Goal: Task Accomplishment & Management: Manage account settings

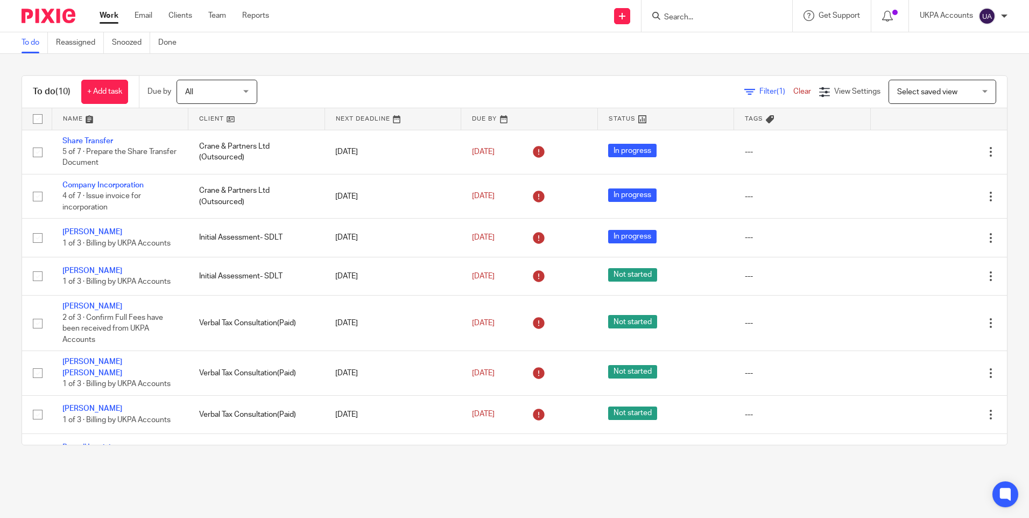
click at [693, 18] on input "Search" at bounding box center [711, 18] width 97 height 10
type input "mohsen"
click at [125, 44] on link "Snoozed" at bounding box center [131, 42] width 38 height 21
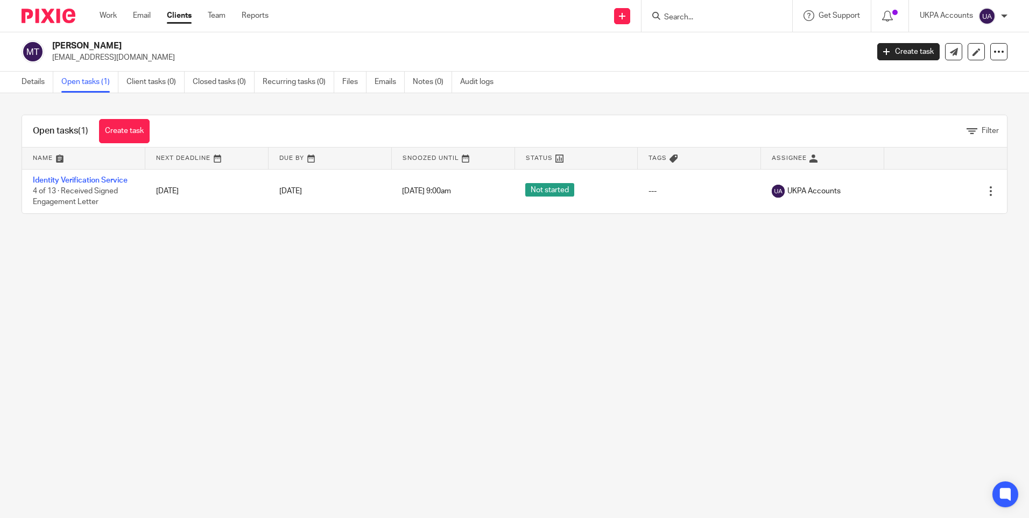
drag, startPoint x: 216, startPoint y: 303, endPoint x: 331, endPoint y: 286, distance: 116.3
click at [218, 303] on main "Mohsen Taheri ttdev1@icloud.com Create task Update from Companies House Export …" at bounding box center [514, 259] width 1029 height 518
click at [688, 16] on input "Search" at bounding box center [711, 18] width 97 height 10
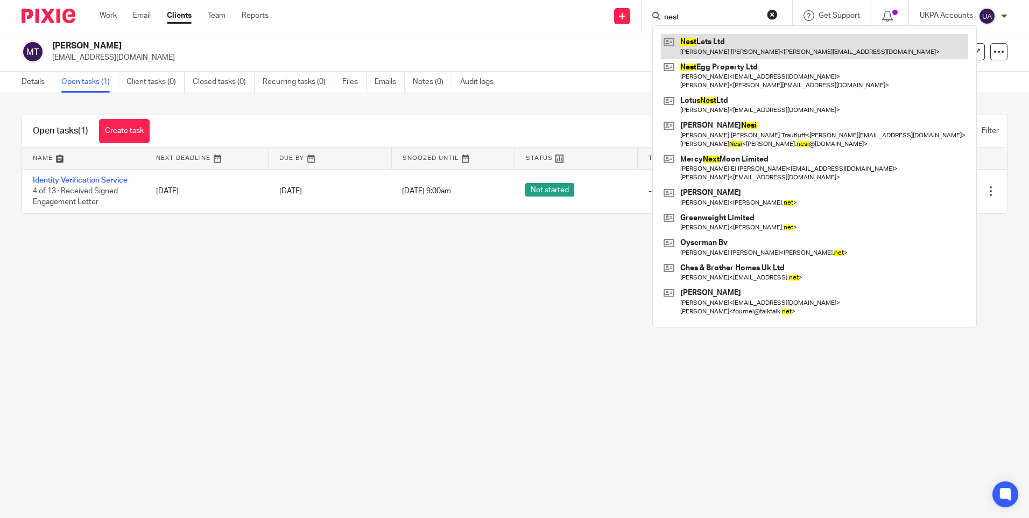
type input "nest"
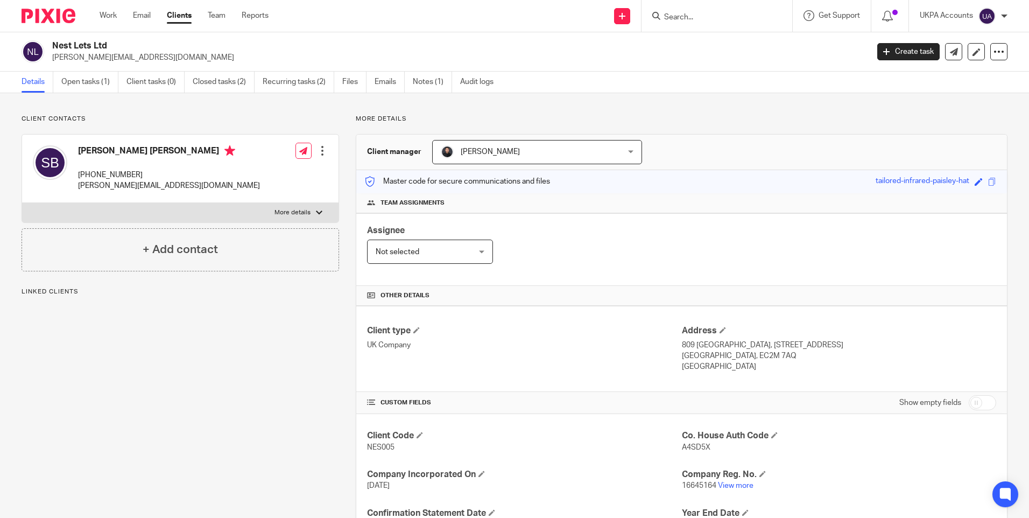
click at [92, 85] on link "Open tasks (1)" at bounding box center [89, 82] width 57 height 21
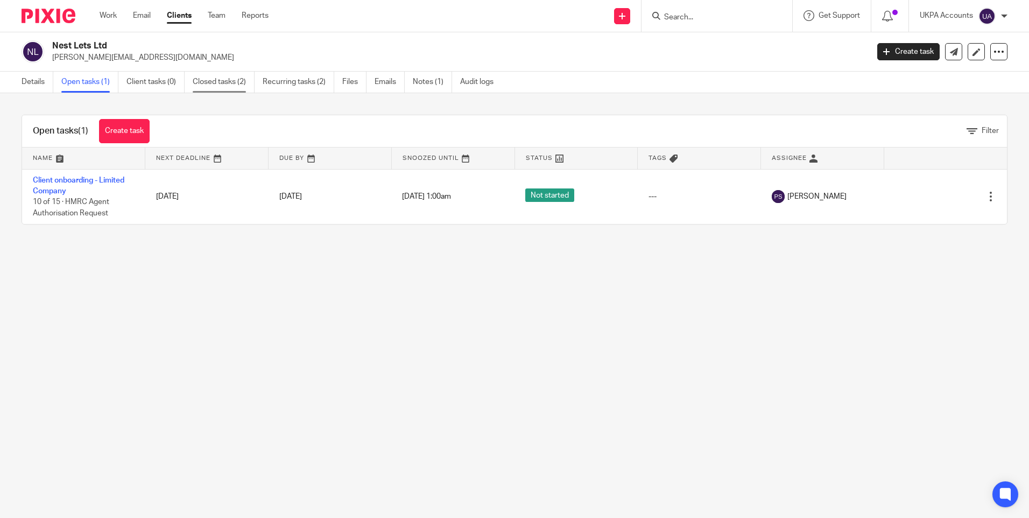
click at [239, 84] on link "Closed tasks (2)" at bounding box center [224, 82] width 62 height 21
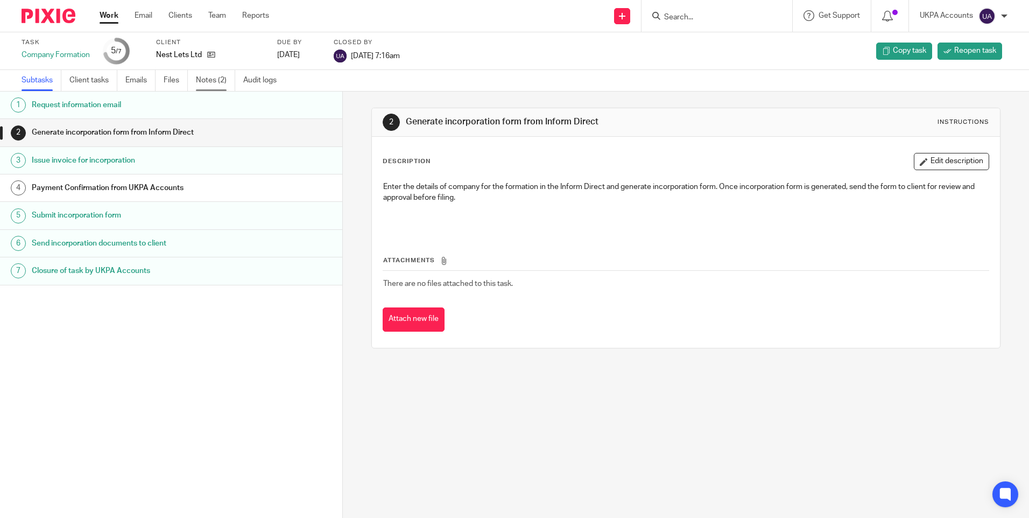
click at [213, 84] on link "Notes (2)" at bounding box center [215, 80] width 39 height 21
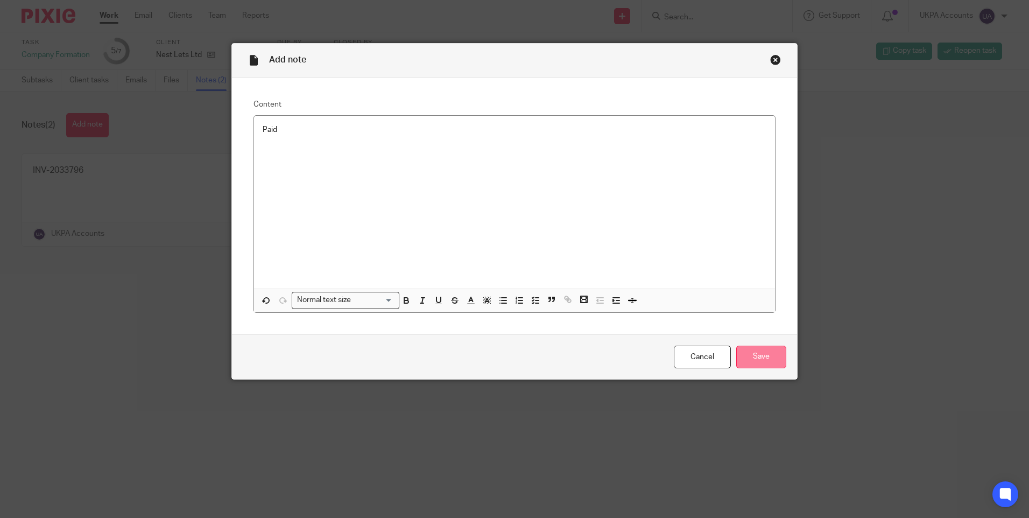
click at [753, 352] on input "Save" at bounding box center [762, 357] width 50 height 23
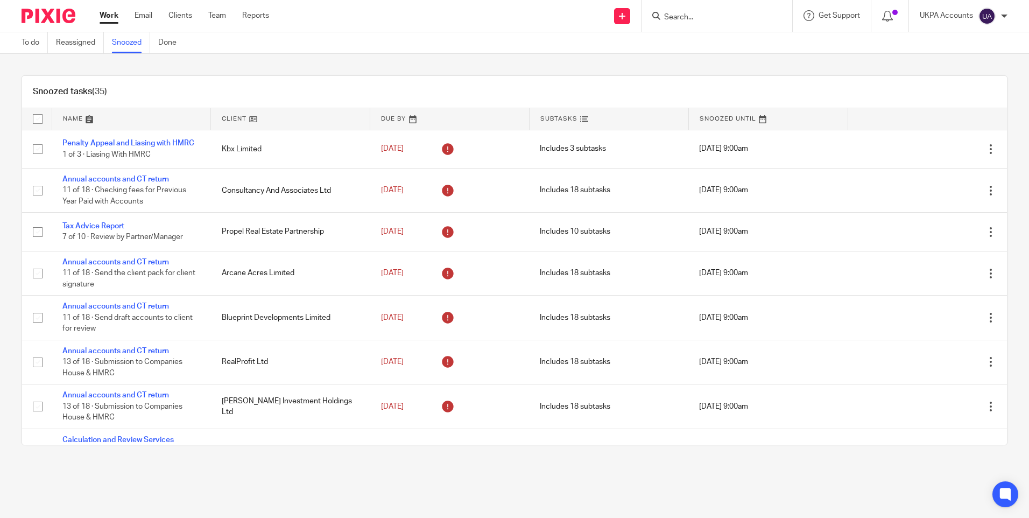
click at [306, 64] on div "Snoozed tasks (35) Name Client Due By Subtasks Snoozed Until Penalty Appeal and…" at bounding box center [514, 260] width 1029 height 413
click at [267, 114] on link at bounding box center [290, 119] width 159 height 22
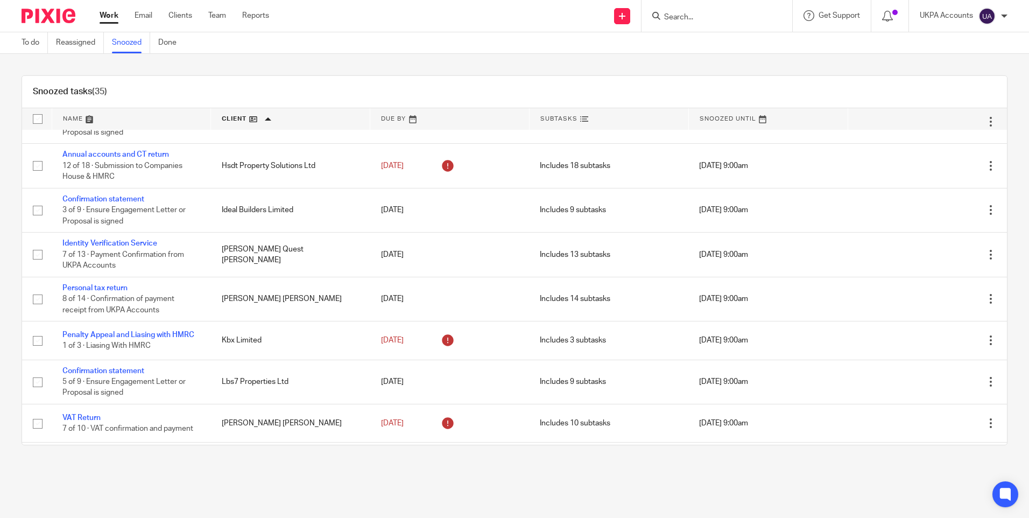
scroll to position [538, 0]
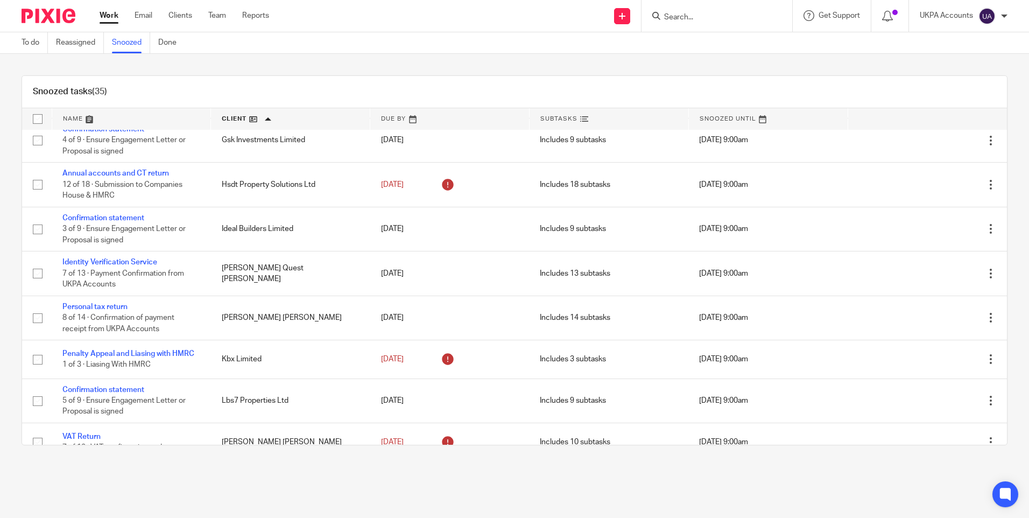
click at [691, 17] on input "Search" at bounding box center [711, 18] width 97 height 10
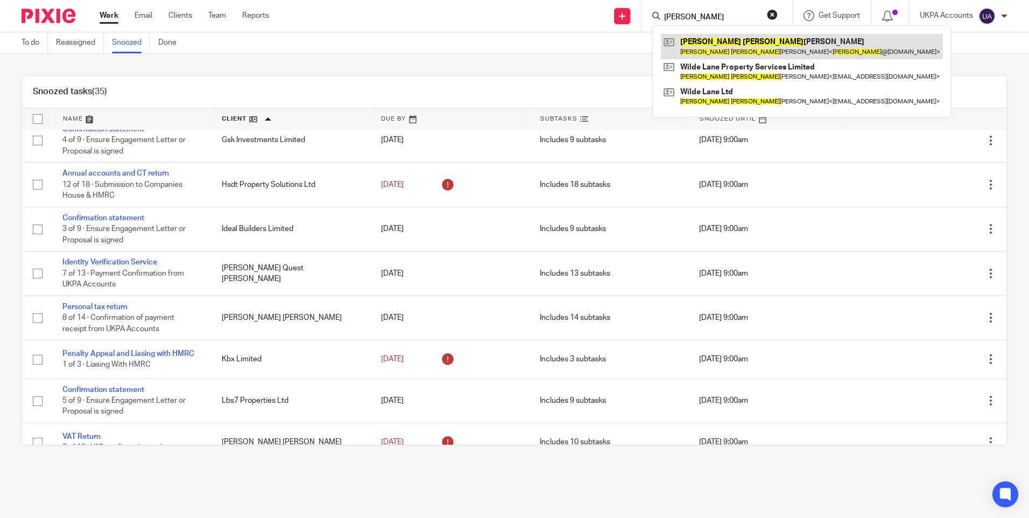
type input "jonathan james"
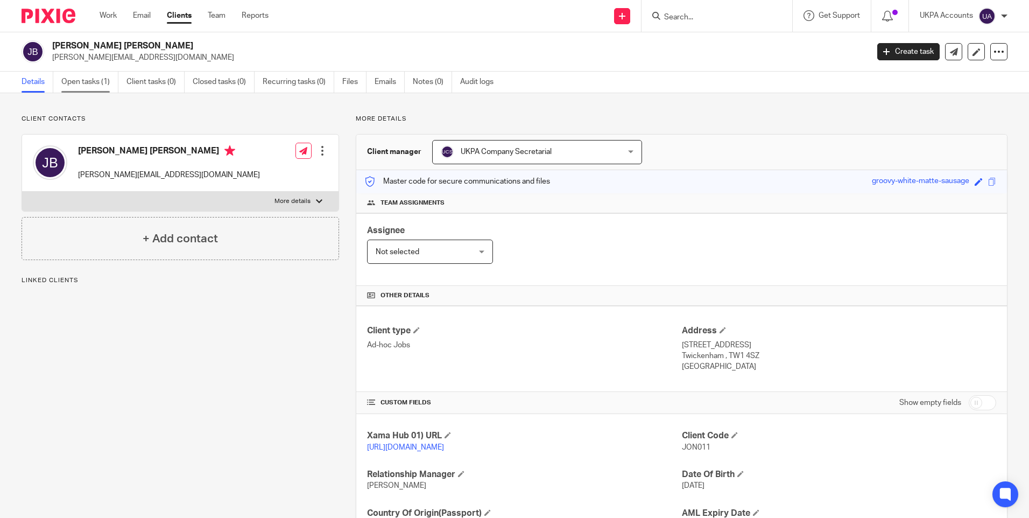
drag, startPoint x: 0, startPoint y: 0, endPoint x: 99, endPoint y: 87, distance: 132.0
click at [99, 87] on link "Open tasks (1)" at bounding box center [89, 82] width 57 height 21
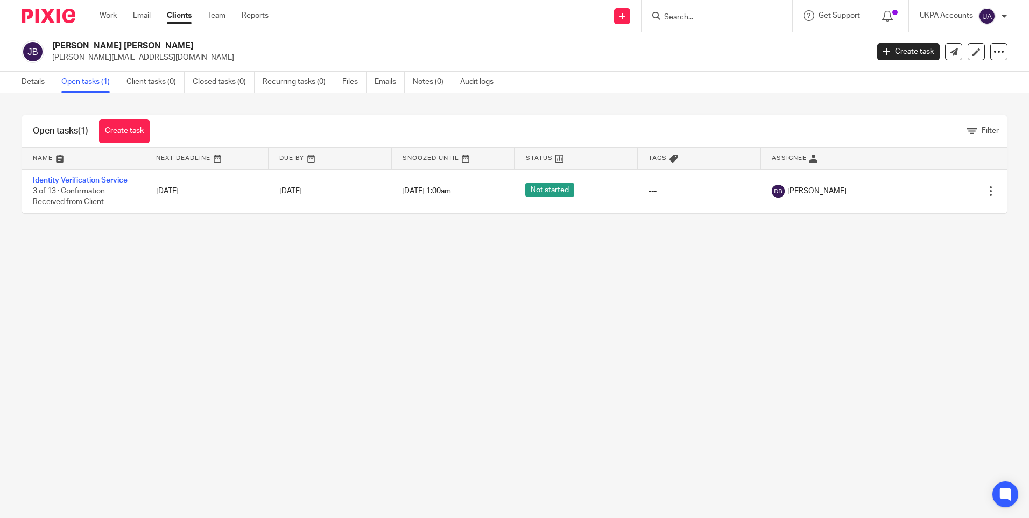
click at [283, 325] on main "Jonathan James Sherwin Boddy jonathan@jbaconcerts.com Create task Update from C…" at bounding box center [514, 259] width 1029 height 518
click at [107, 16] on link "Work" at bounding box center [108, 15] width 17 height 11
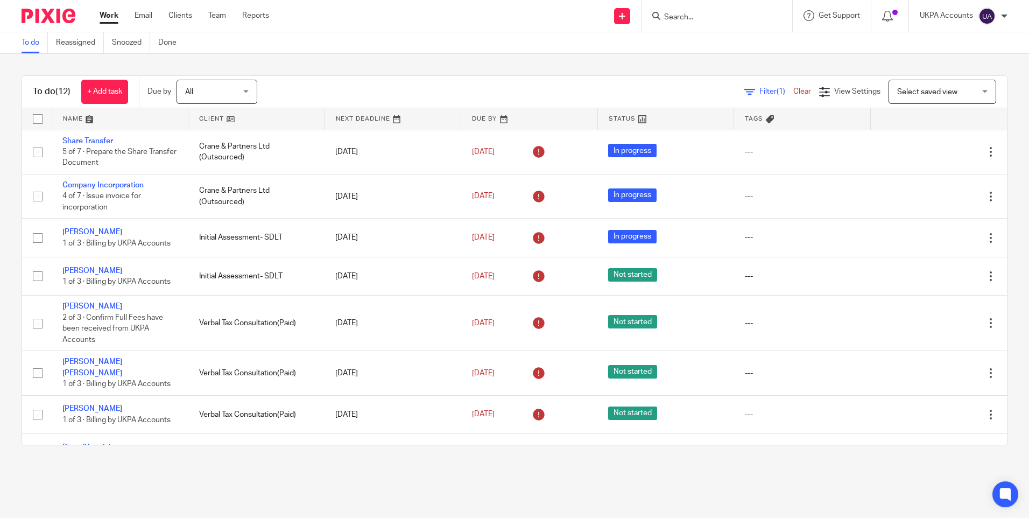
drag, startPoint x: 30, startPoint y: 38, endPoint x: 40, endPoint y: 45, distance: 12.8
click at [30, 38] on link "To do" at bounding box center [35, 42] width 26 height 21
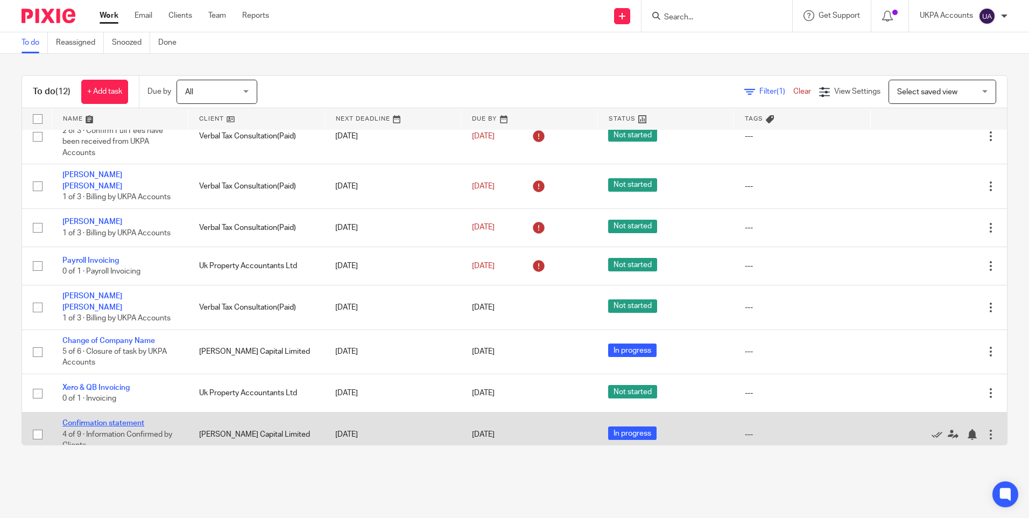
click at [105, 419] on link "Confirmation statement" at bounding box center [103, 423] width 82 height 8
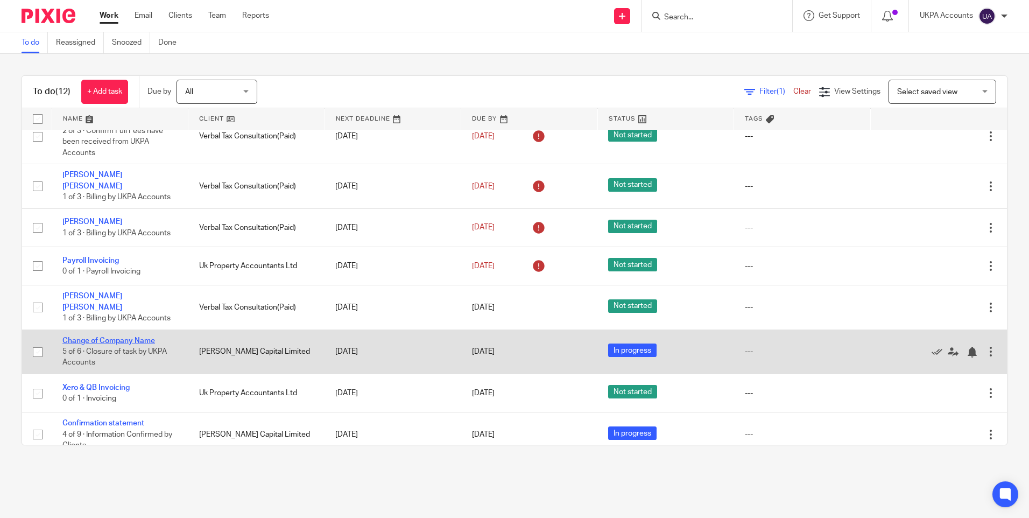
click at [123, 337] on link "Change of Company Name" at bounding box center [108, 341] width 93 height 8
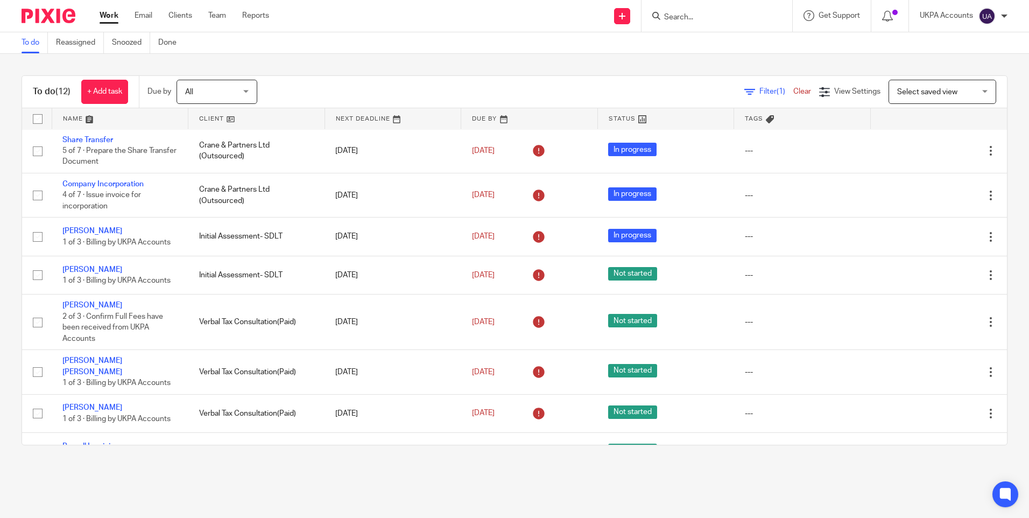
scroll to position [0, 0]
click at [110, 16] on link "Work" at bounding box center [109, 15] width 19 height 11
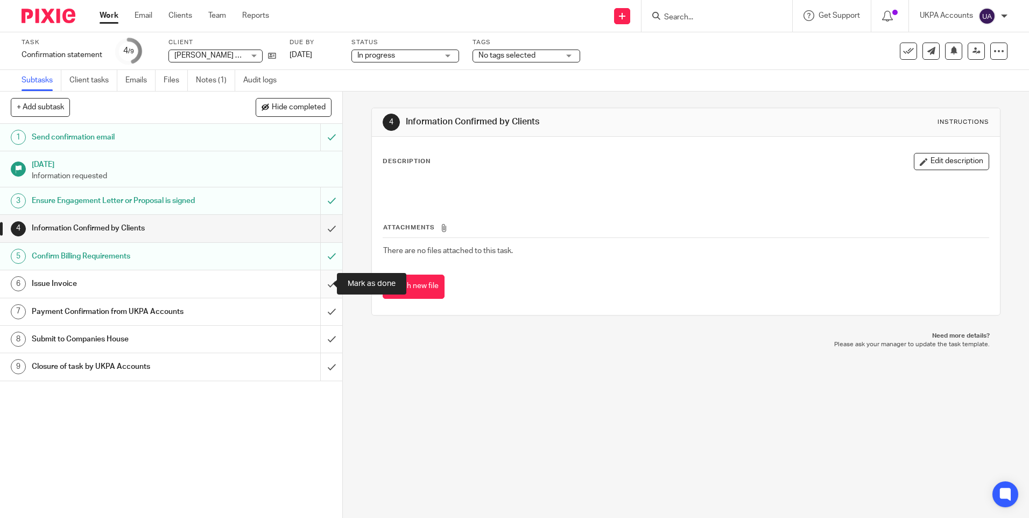
click at [321, 284] on input "submit" at bounding box center [171, 283] width 342 height 27
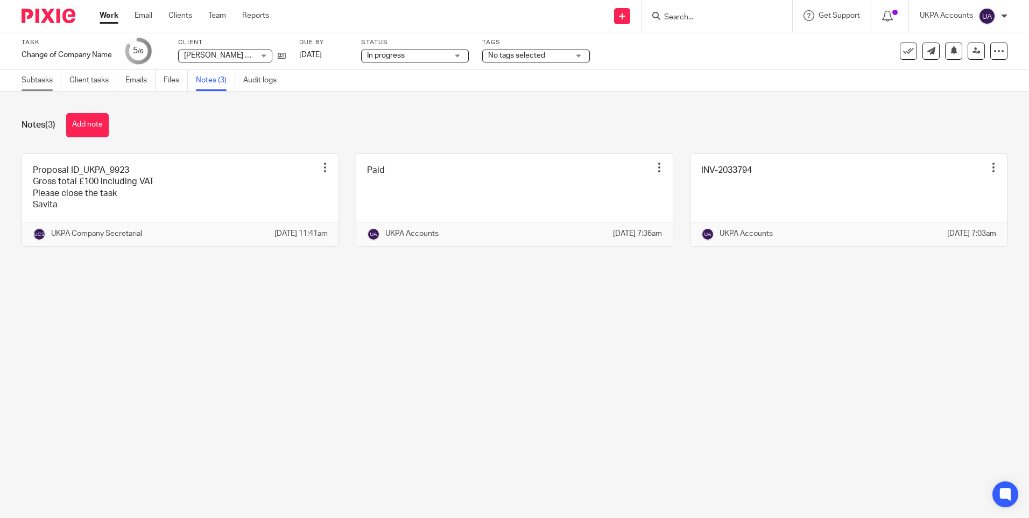
click at [38, 80] on link "Subtasks" at bounding box center [42, 80] width 40 height 21
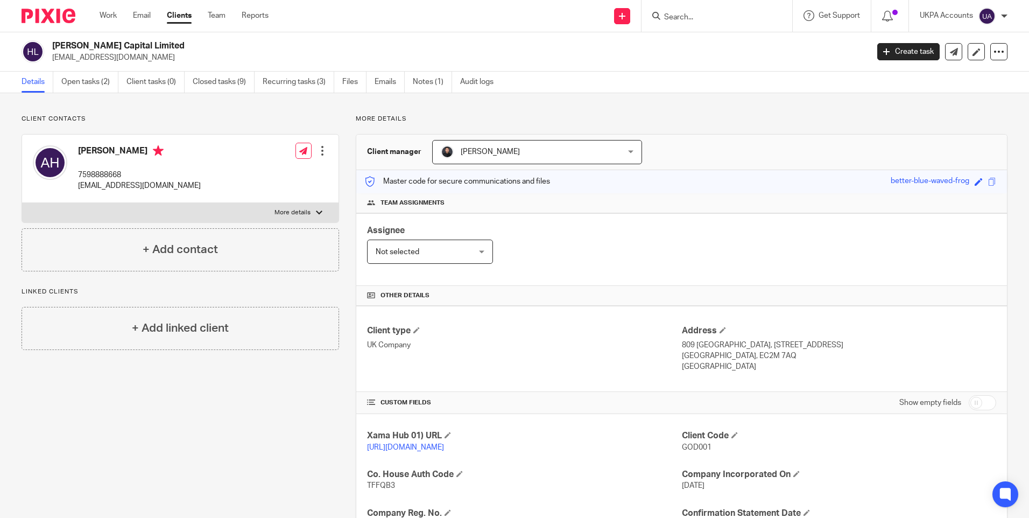
click at [124, 46] on h2 "[PERSON_NAME] Capital Limited" at bounding box center [375, 45] width 647 height 11
copy div "[PERSON_NAME] Capital Limited"
click at [822, 119] on p "More details" at bounding box center [682, 119] width 652 height 9
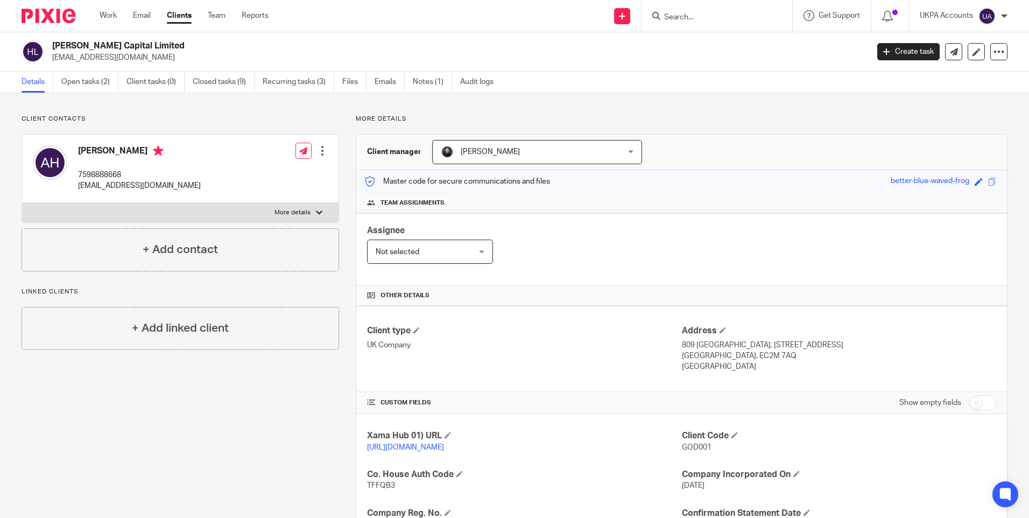
click at [104, 173] on p "7598888668" at bounding box center [139, 175] width 123 height 11
copy p "7598888668"
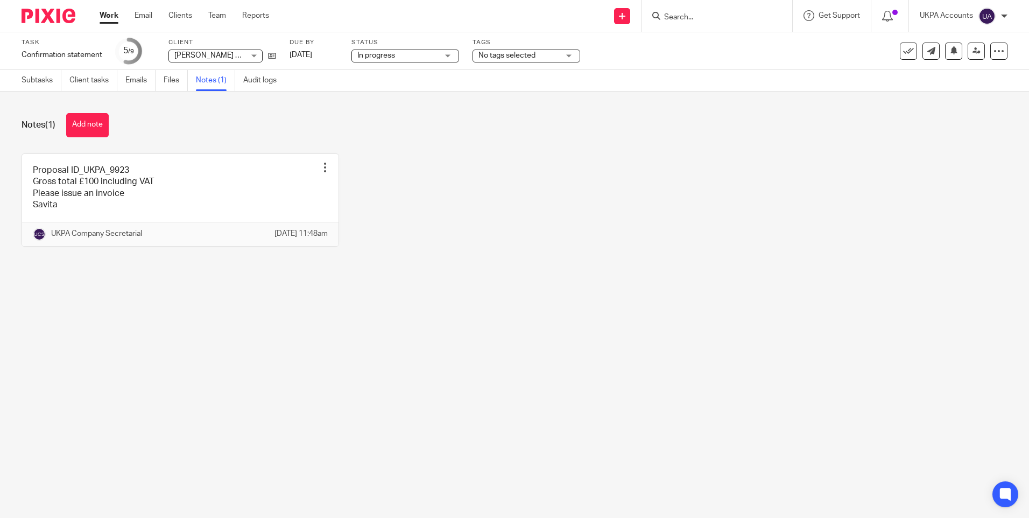
drag, startPoint x: 93, startPoint y: 124, endPoint x: 139, endPoint y: 142, distance: 49.1
click at [94, 126] on button "Add note" at bounding box center [87, 125] width 43 height 24
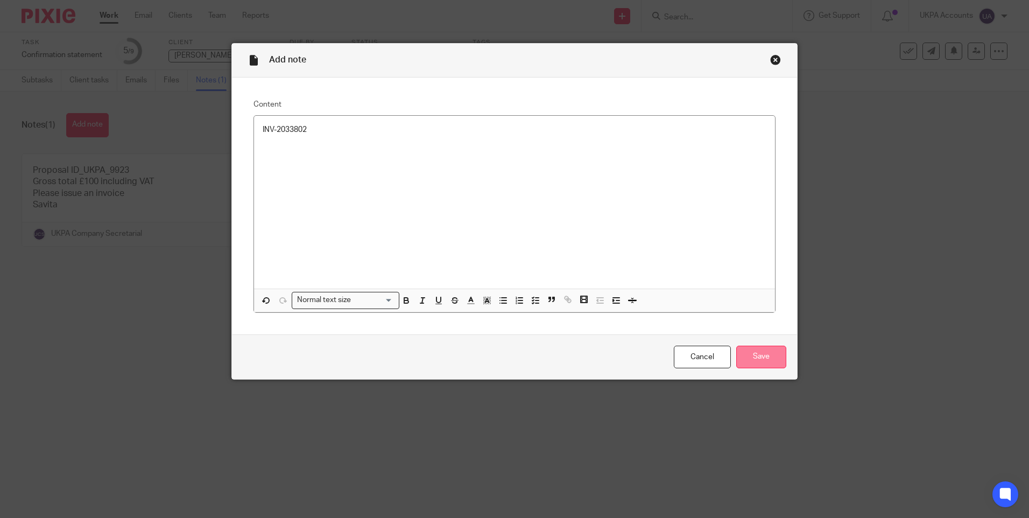
click at [755, 350] on input "Save" at bounding box center [762, 357] width 50 height 23
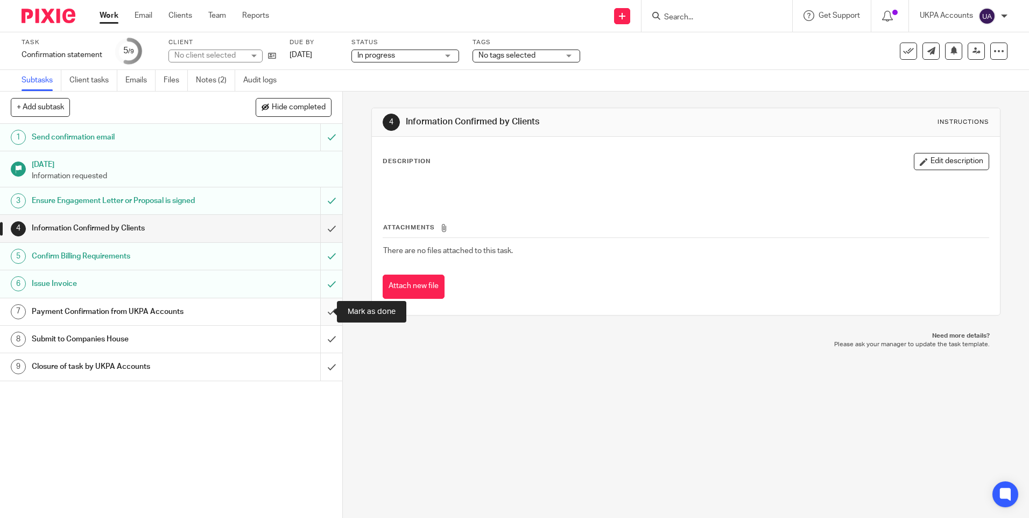
click at [319, 310] on input "submit" at bounding box center [171, 311] width 342 height 27
click at [324, 310] on input "submit" at bounding box center [171, 311] width 342 height 27
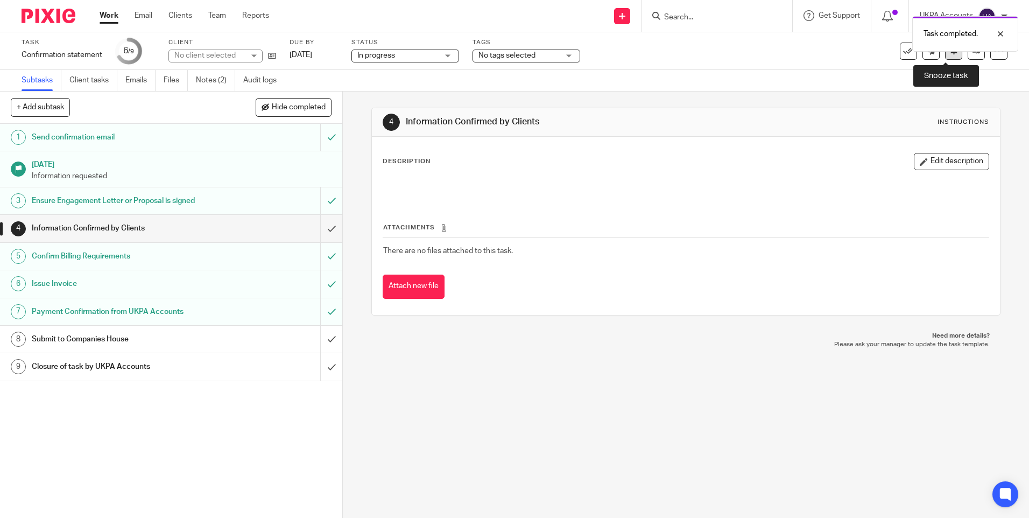
click at [950, 53] on icon at bounding box center [954, 50] width 8 height 8
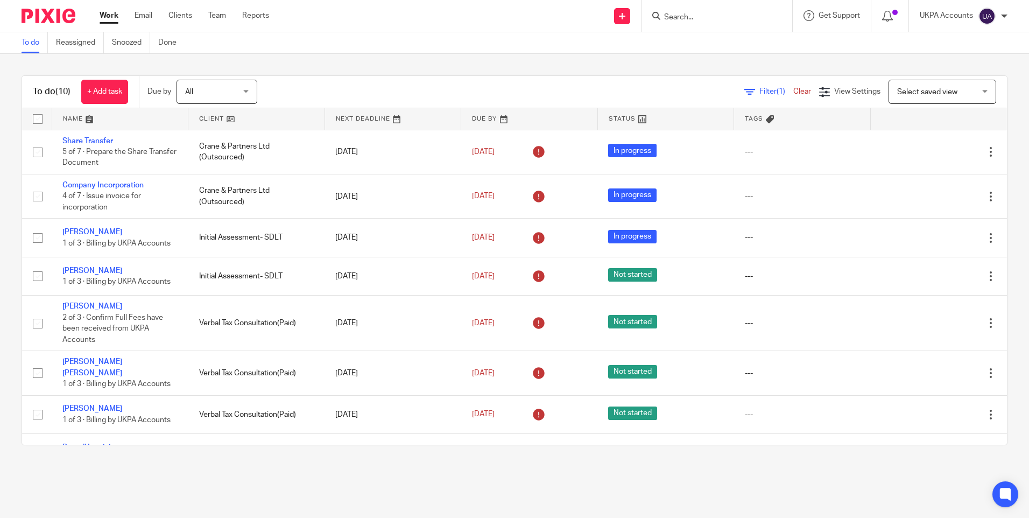
click at [29, 42] on link "To do" at bounding box center [35, 42] width 26 height 21
click at [35, 44] on link "To do" at bounding box center [35, 42] width 26 height 21
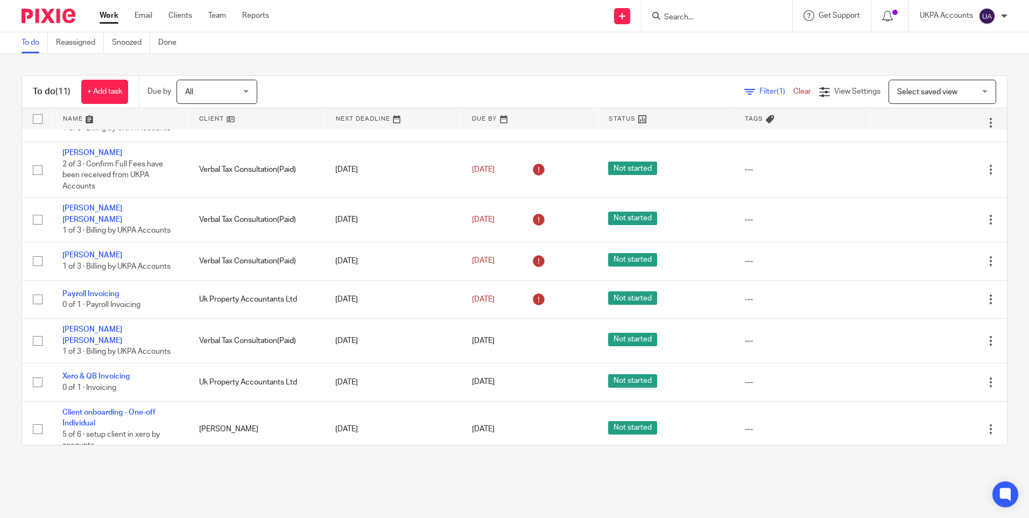
click at [105, 12] on link "Work" at bounding box center [109, 15] width 19 height 11
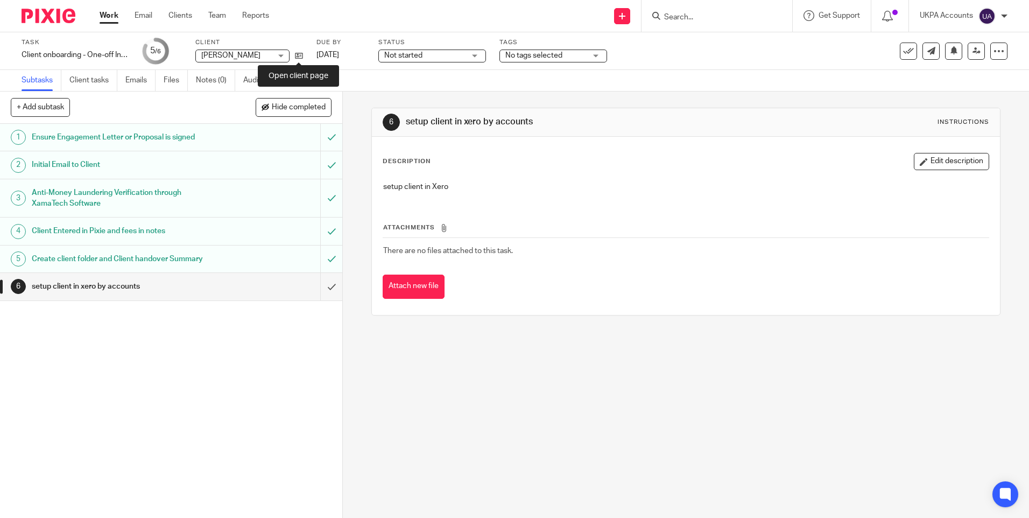
drag, startPoint x: 301, startPoint y: 54, endPoint x: 332, endPoint y: 62, distance: 32.4
click at [219, 82] on link "Notes (0)" at bounding box center [215, 80] width 39 height 21
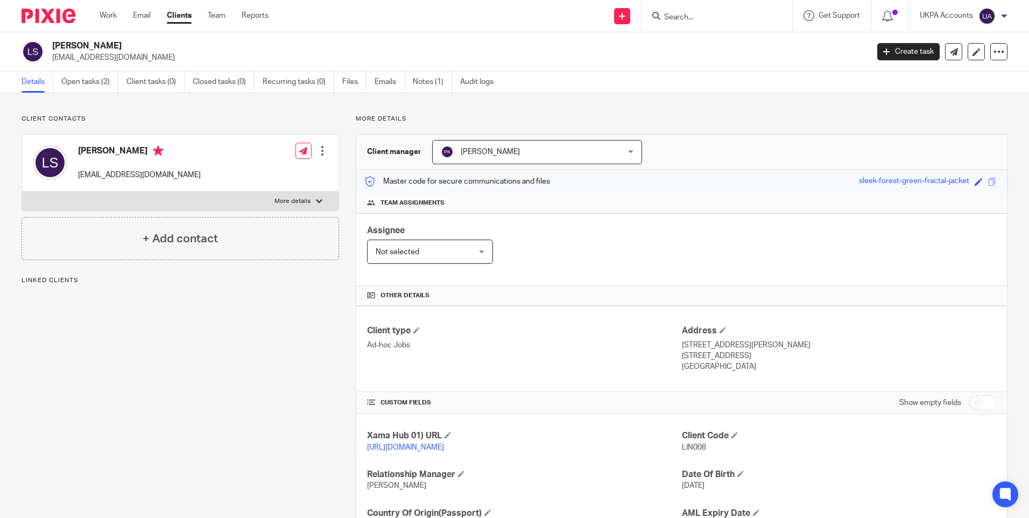
click at [234, 363] on div "Client contacts Linda Frances Smart lindafsmart@gmail.com Edit contact Create c…" at bounding box center [172, 350] width 334 height 471
click at [267, 125] on div "Client contacts Linda Frances Smart lindafsmart@gmail.com Edit contact Create c…" at bounding box center [181, 187] width 318 height 145
click at [111, 46] on h2 "[PERSON_NAME]" at bounding box center [375, 45] width 647 height 11
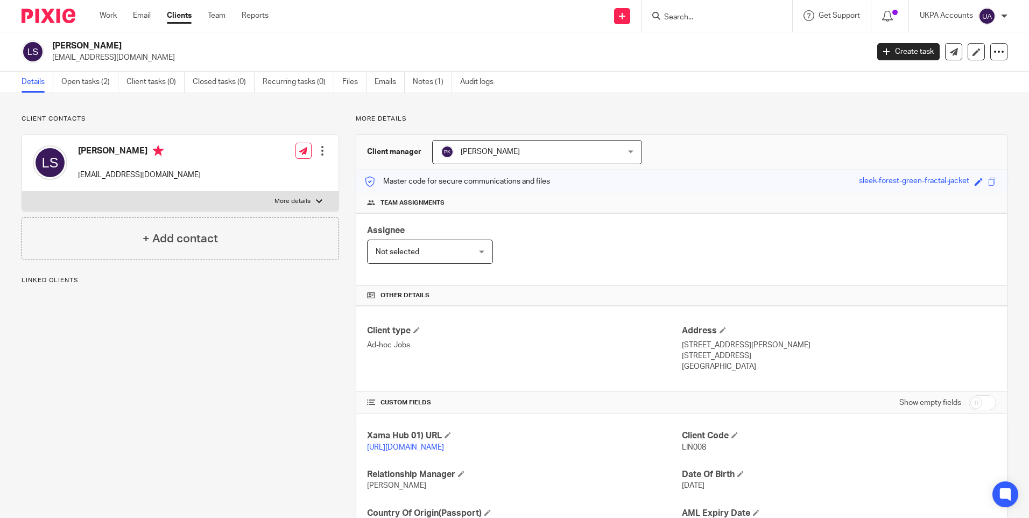
copy div "[PERSON_NAME]"
click at [83, 151] on h4 "[PERSON_NAME]" at bounding box center [139, 151] width 123 height 13
copy h4 "Linda"
click at [140, 151] on h4 "[PERSON_NAME]" at bounding box center [139, 151] width 123 height 13
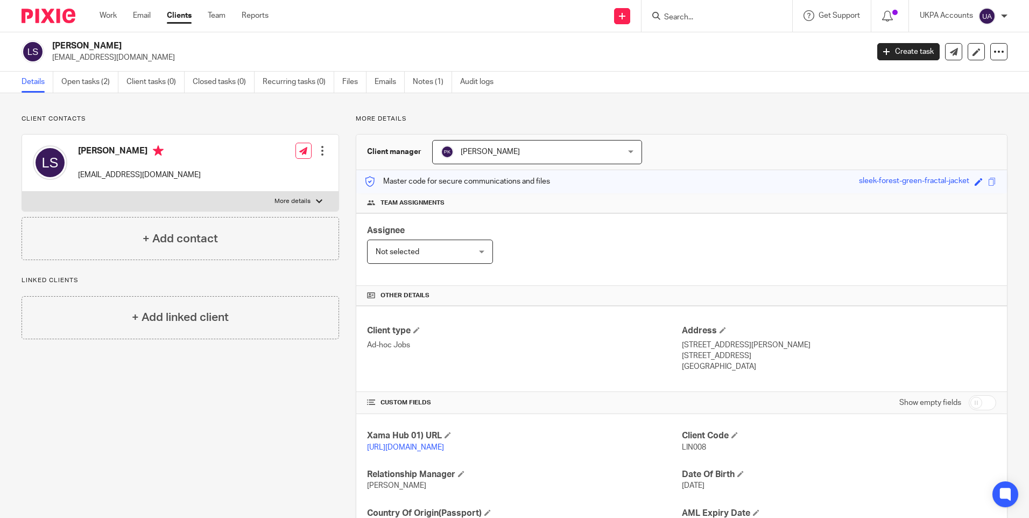
drag, startPoint x: 101, startPoint y: 149, endPoint x: 111, endPoint y: 150, distance: 9.7
click at [111, 150] on h4 "[PERSON_NAME]" at bounding box center [139, 151] width 123 height 13
drag, startPoint x: 103, startPoint y: 150, endPoint x: 163, endPoint y: 152, distance: 59.2
click at [163, 152] on h4 "[PERSON_NAME]" at bounding box center [139, 151] width 123 height 13
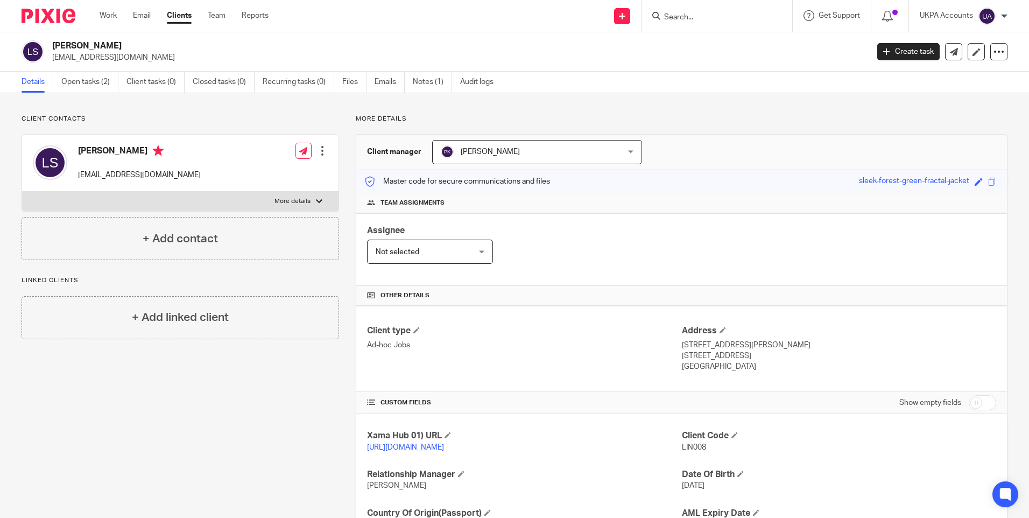
copy h4 "Frances Smart"
click at [78, 58] on p "lindafsmart@gmail.com" at bounding box center [456, 57] width 809 height 11
copy main "lindafsmart@gmail.com Create task Update from Companies House Export data Merge…"
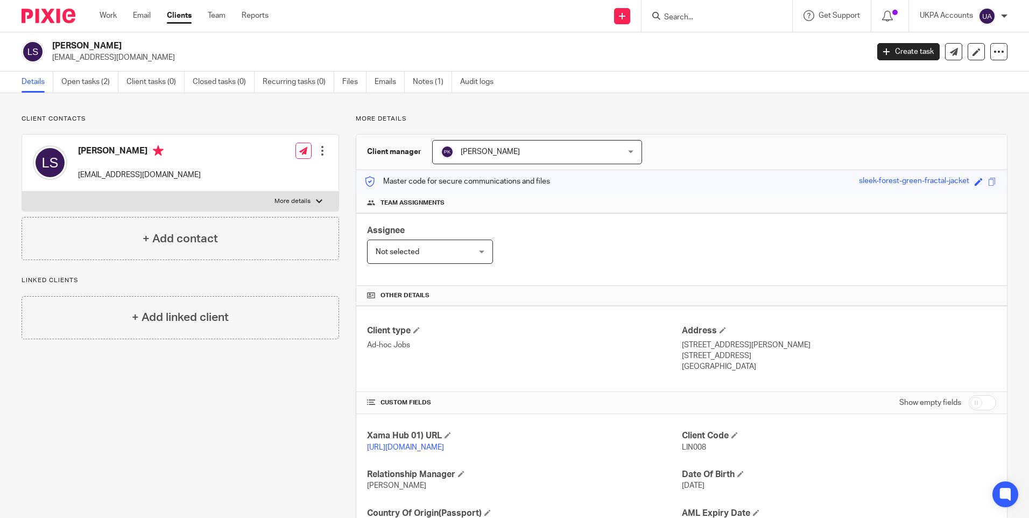
click at [89, 403] on div "Client contacts Linda Frances Smart lindafsmart@gmail.com Edit contact Create c…" at bounding box center [172, 350] width 334 height 471
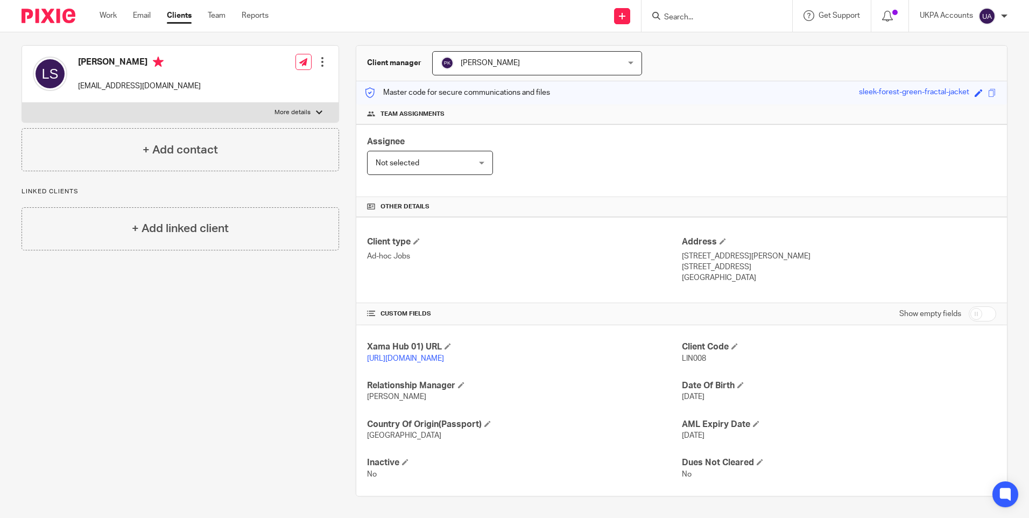
scroll to position [100, 0]
drag, startPoint x: 677, startPoint y: 244, endPoint x: 737, endPoint y: 248, distance: 59.3
click at [737, 251] on p "50A Webb's Road" at bounding box center [839, 256] width 314 height 11
copy p "50A Webb's Road"
click at [689, 262] on p "London , SW11 6SF" at bounding box center [839, 267] width 314 height 11
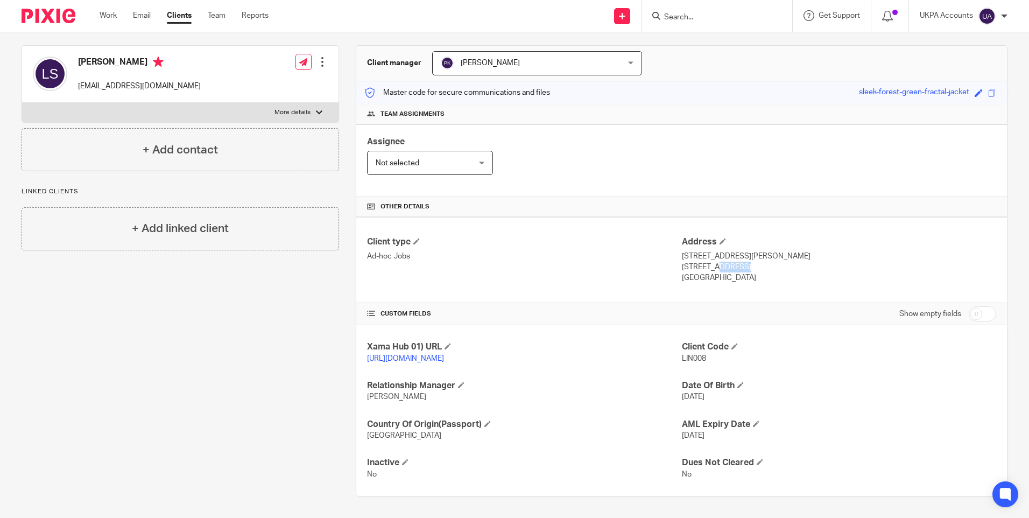
click at [689, 262] on p "London , SW11 6SF" at bounding box center [839, 267] width 314 height 11
copy p "London"
drag, startPoint x: 710, startPoint y: 255, endPoint x: 743, endPoint y: 256, distance: 33.4
click at [743, 262] on p "London , SW11 6SF" at bounding box center [839, 267] width 314 height 11
copy p "SW11 6SF"
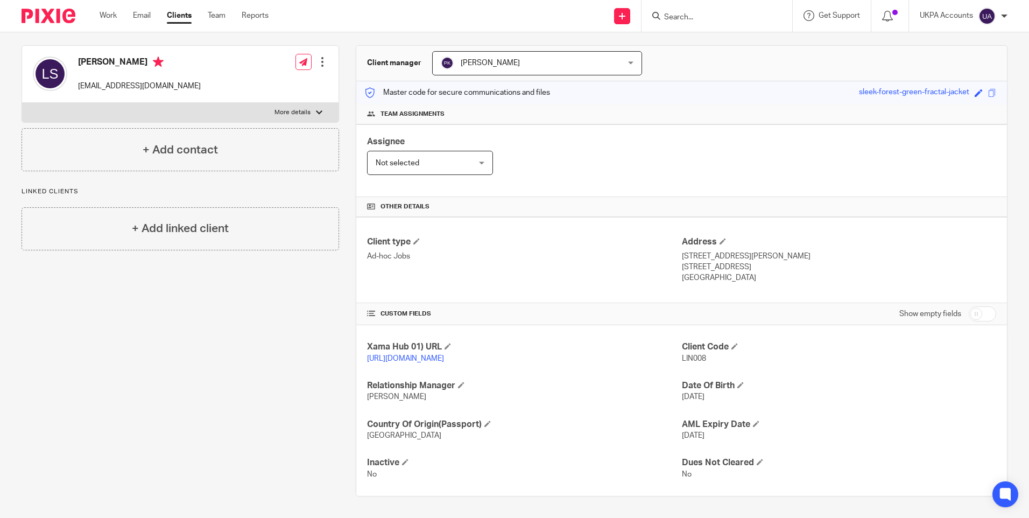
click at [700, 272] on p "United Kingdom" at bounding box center [839, 277] width 314 height 11
copy div "United Kingdom"
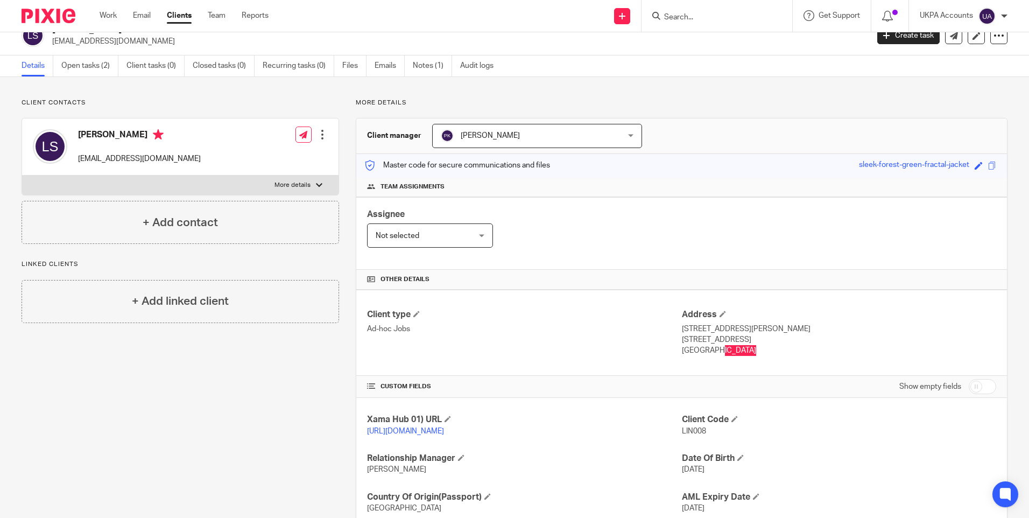
scroll to position [0, 0]
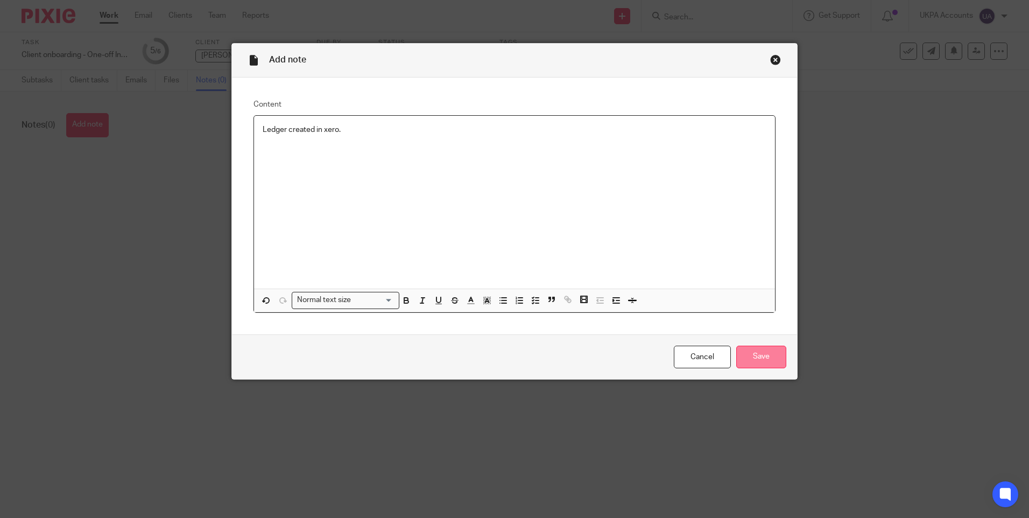
click at [774, 360] on input "Save" at bounding box center [762, 357] width 50 height 23
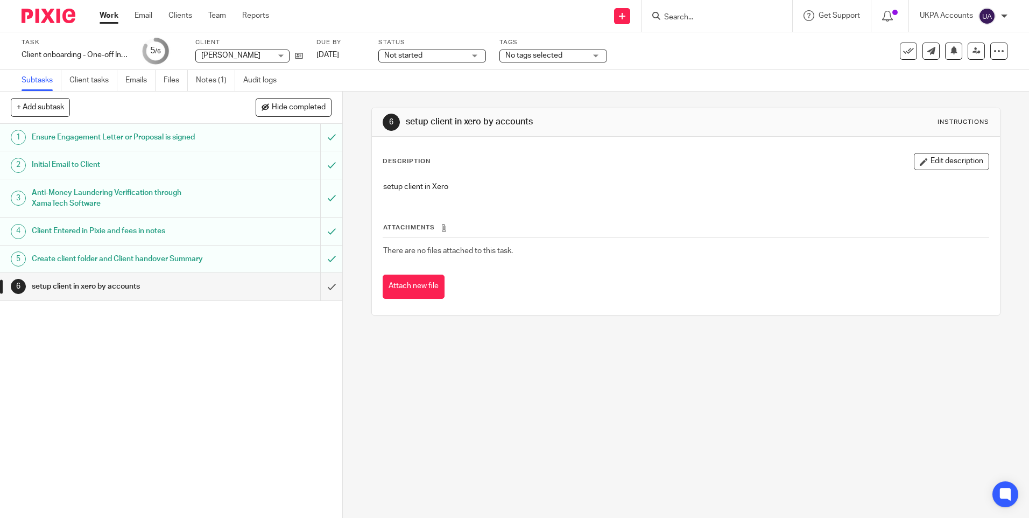
drag, startPoint x: 326, startPoint y: 414, endPoint x: 310, endPoint y: 359, distance: 57.8
click at [324, 414] on div "1 Ensure Engagement Letter or Proposal is signed 2 Initial Email to Client 3 An…" at bounding box center [171, 321] width 342 height 394
click at [323, 282] on input "submit" at bounding box center [171, 286] width 342 height 27
